Goal: Entertainment & Leisure: Consume media (video, audio)

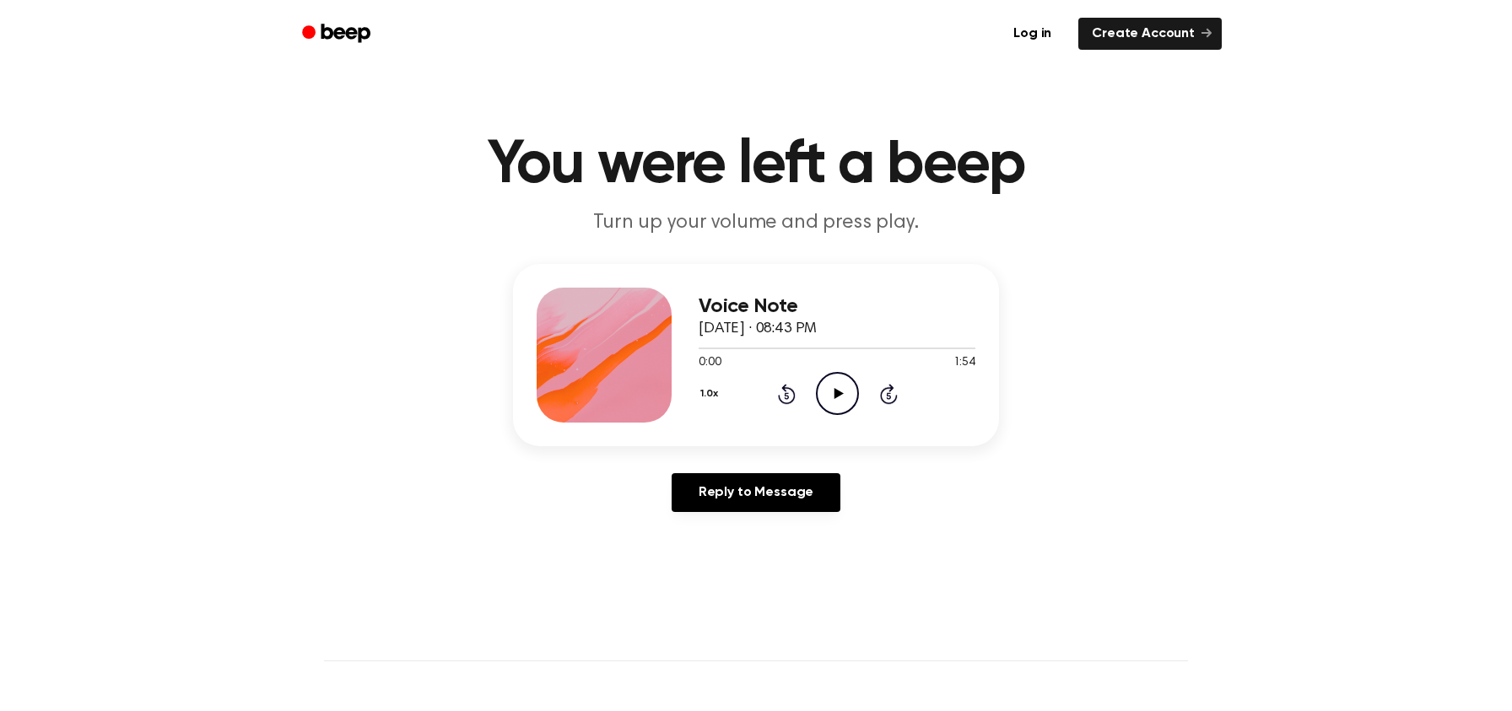
click at [829, 383] on icon "Play Audio" at bounding box center [837, 393] width 43 height 43
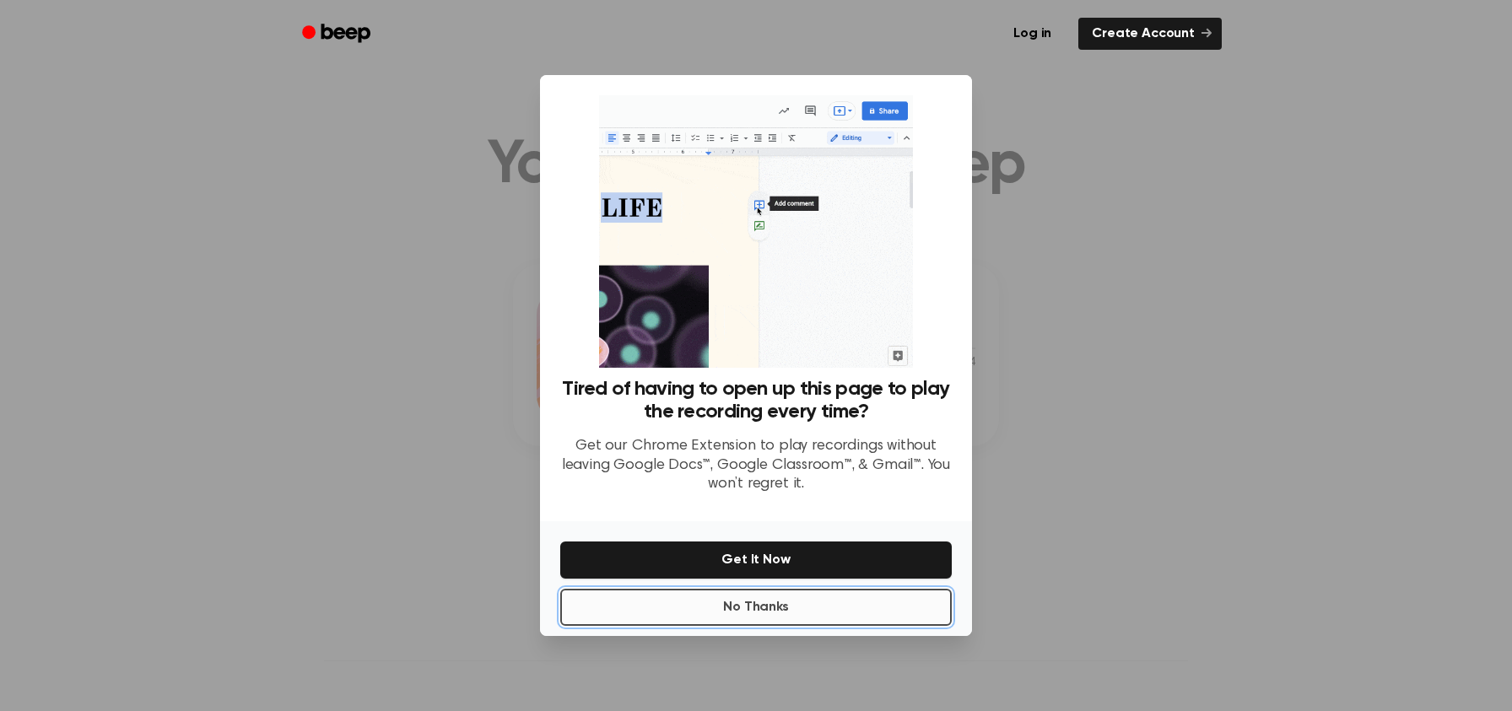
click at [787, 610] on button "No Thanks" at bounding box center [756, 607] width 392 height 37
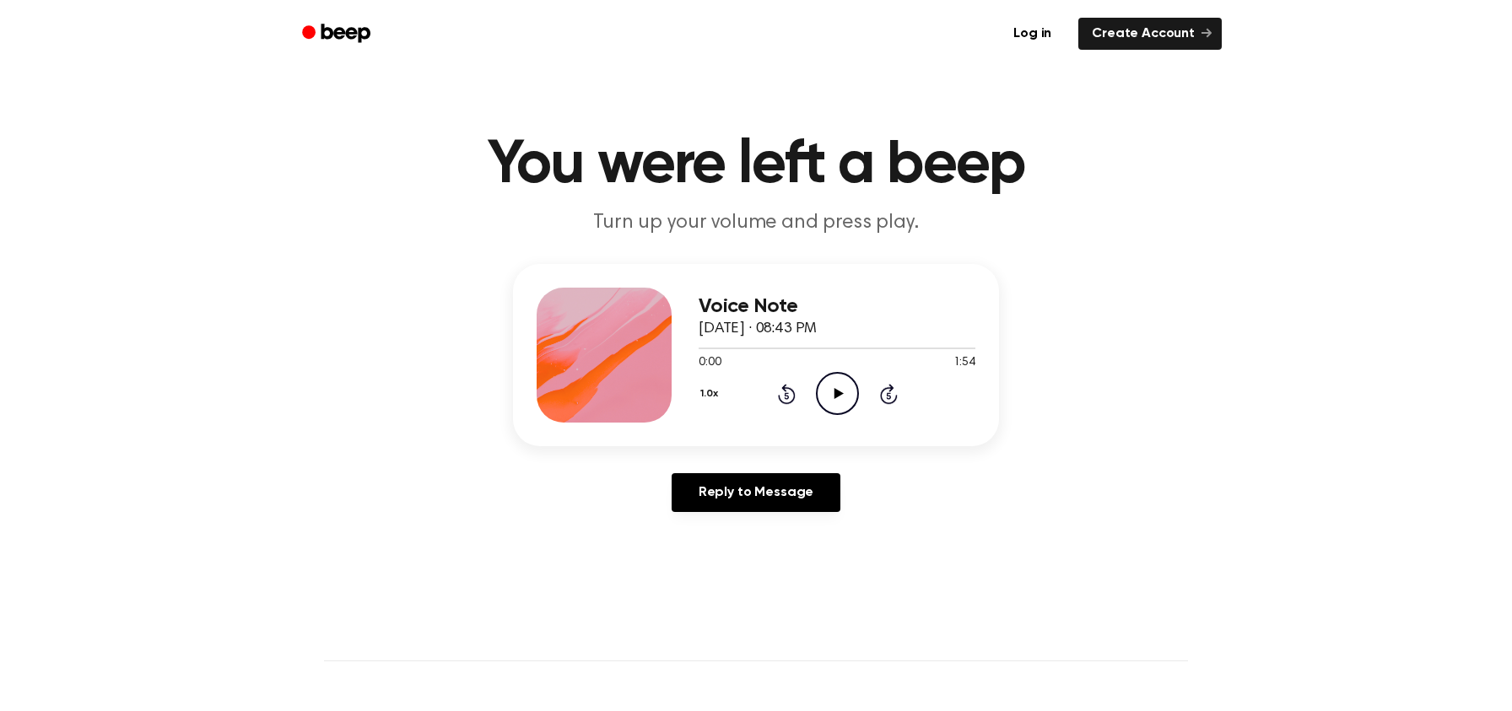
click at [826, 402] on icon "Play Audio" at bounding box center [837, 393] width 43 height 43
click at [1166, 247] on main "You were left a beep Turn up your volume and press play. Voice Note September 8…" at bounding box center [756, 520] width 1512 height 1041
click at [702, 348] on div at bounding box center [837, 349] width 277 height 2
click at [833, 397] on icon "Play Audio" at bounding box center [837, 393] width 43 height 43
click at [845, 392] on icon "Play Audio" at bounding box center [837, 393] width 43 height 43
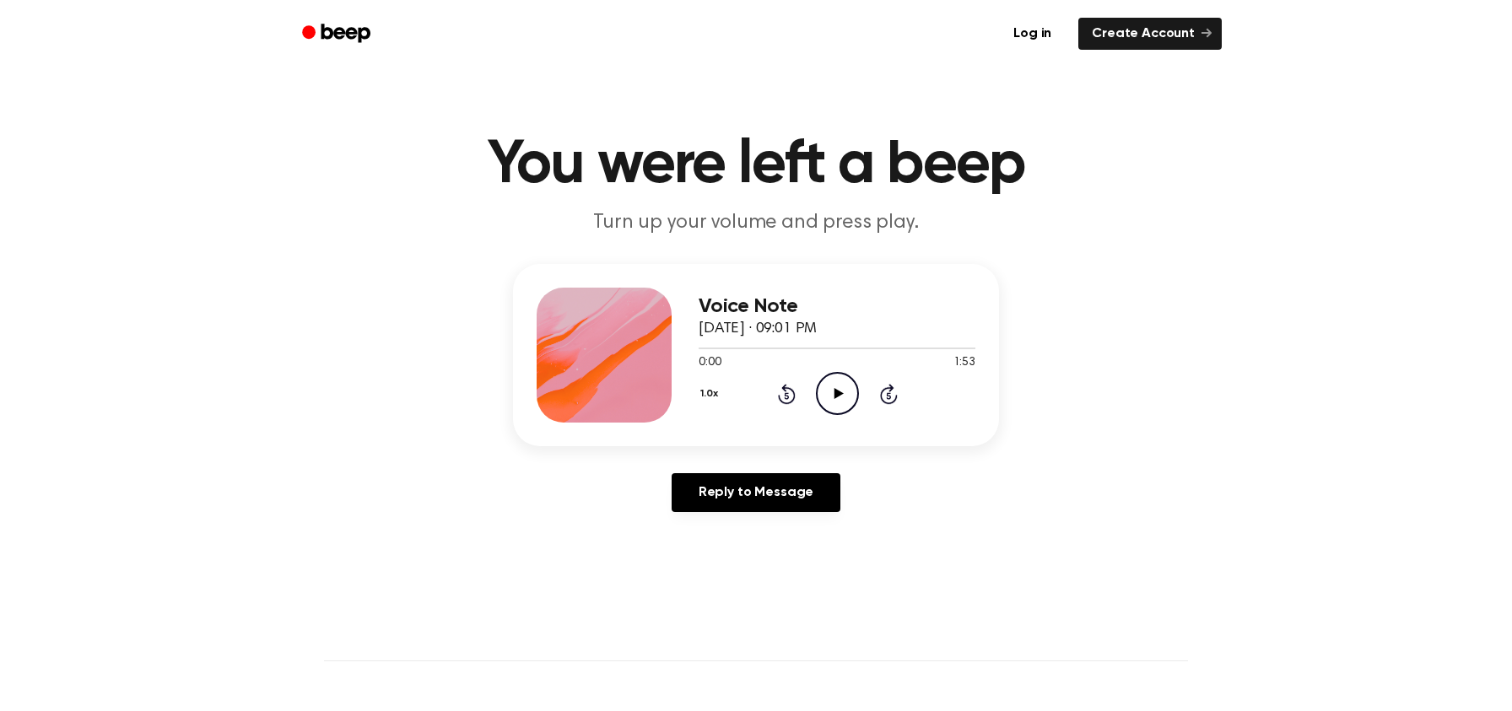
click at [840, 387] on icon "Play Audio" at bounding box center [837, 393] width 43 height 43
click at [834, 397] on icon at bounding box center [838, 393] width 9 height 11
